Goal: Task Accomplishment & Management: Manage account settings

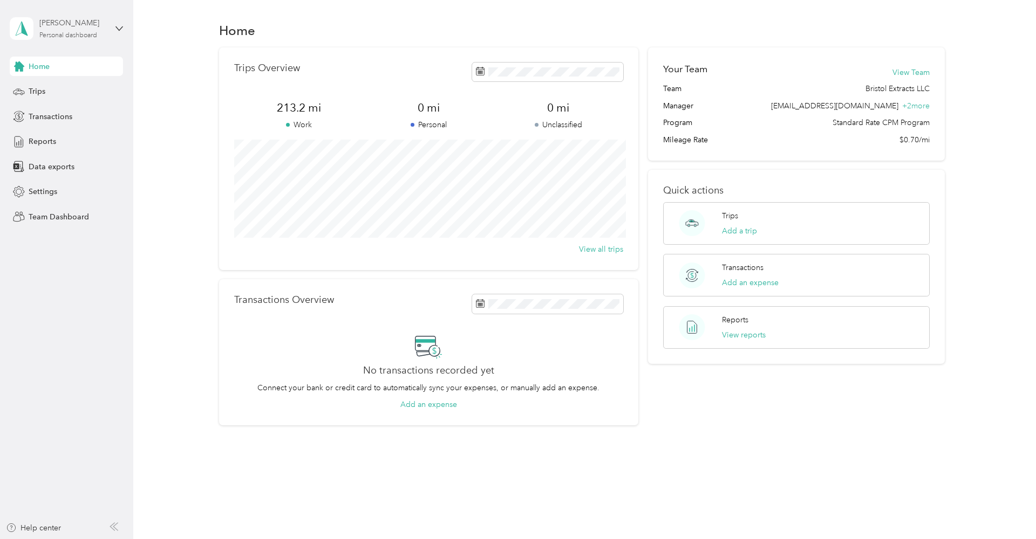
click at [76, 35] on div "Personal dashboard" at bounding box center [68, 35] width 58 height 6
click at [64, 83] on div "Team dashboard" at bounding box center [48, 83] width 58 height 11
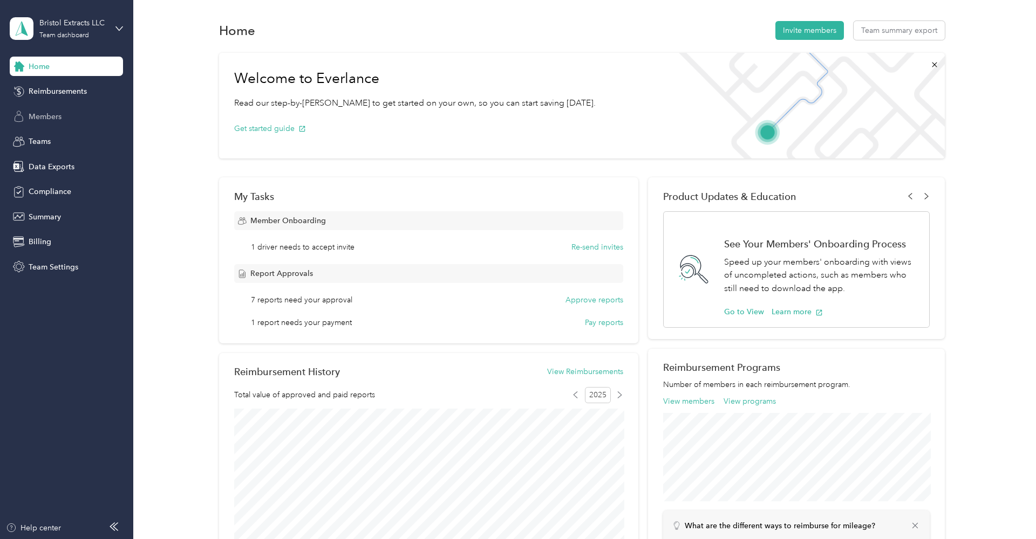
click at [47, 112] on span "Members" at bounding box center [45, 116] width 33 height 11
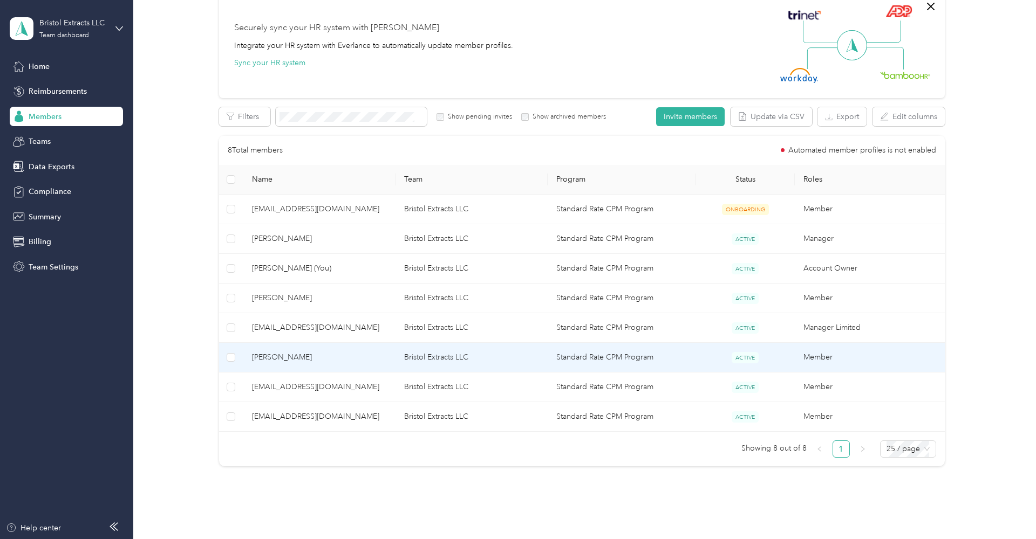
scroll to position [97, 0]
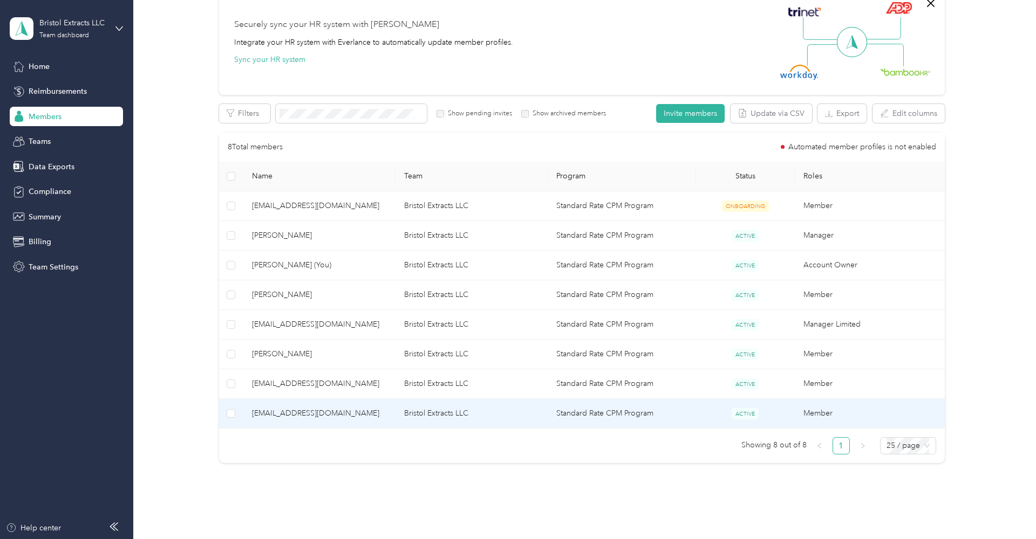
click at [286, 414] on span "[EMAIL_ADDRESS][DOMAIN_NAME]" at bounding box center [319, 414] width 135 height 12
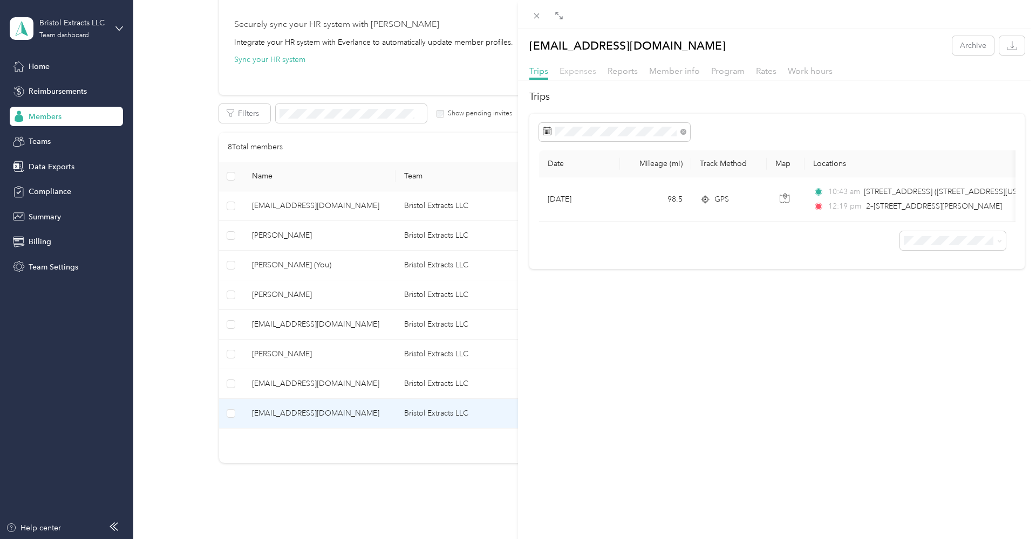
click at [584, 71] on span "Expenses" at bounding box center [577, 71] width 37 height 10
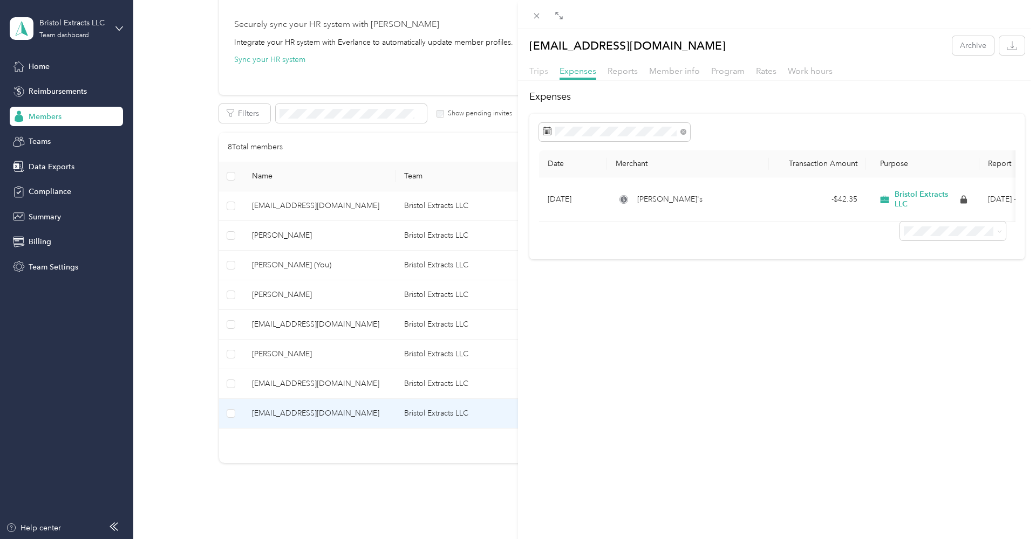
click at [542, 72] on span "Trips" at bounding box center [538, 71] width 19 height 10
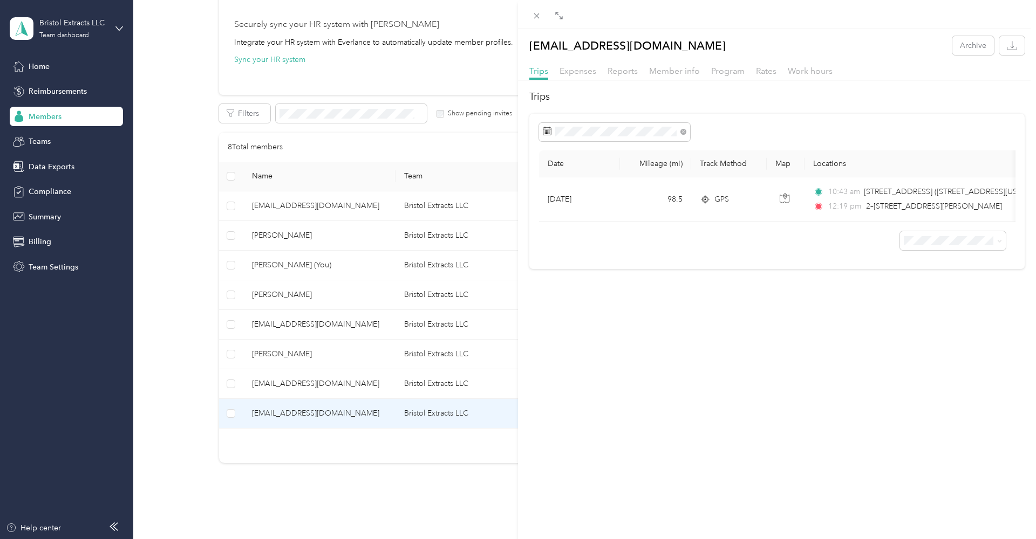
click at [282, 354] on div "[EMAIL_ADDRESS][DOMAIN_NAME] Archive Trips Expenses Reports Member info Program…" at bounding box center [518, 269] width 1036 height 539
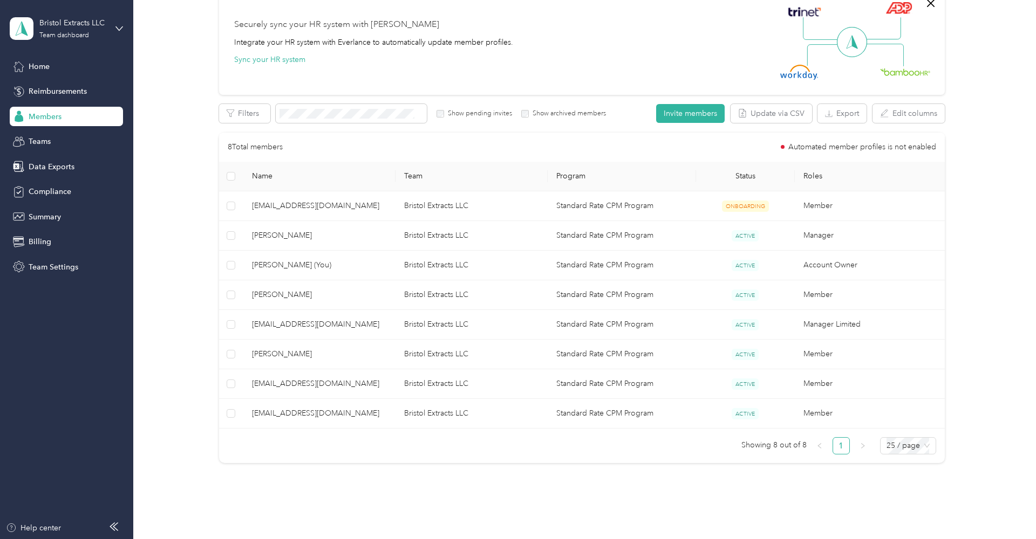
click at [278, 353] on span "[PERSON_NAME]" at bounding box center [319, 354] width 135 height 12
